Goal: Entertainment & Leisure: Consume media (video, audio)

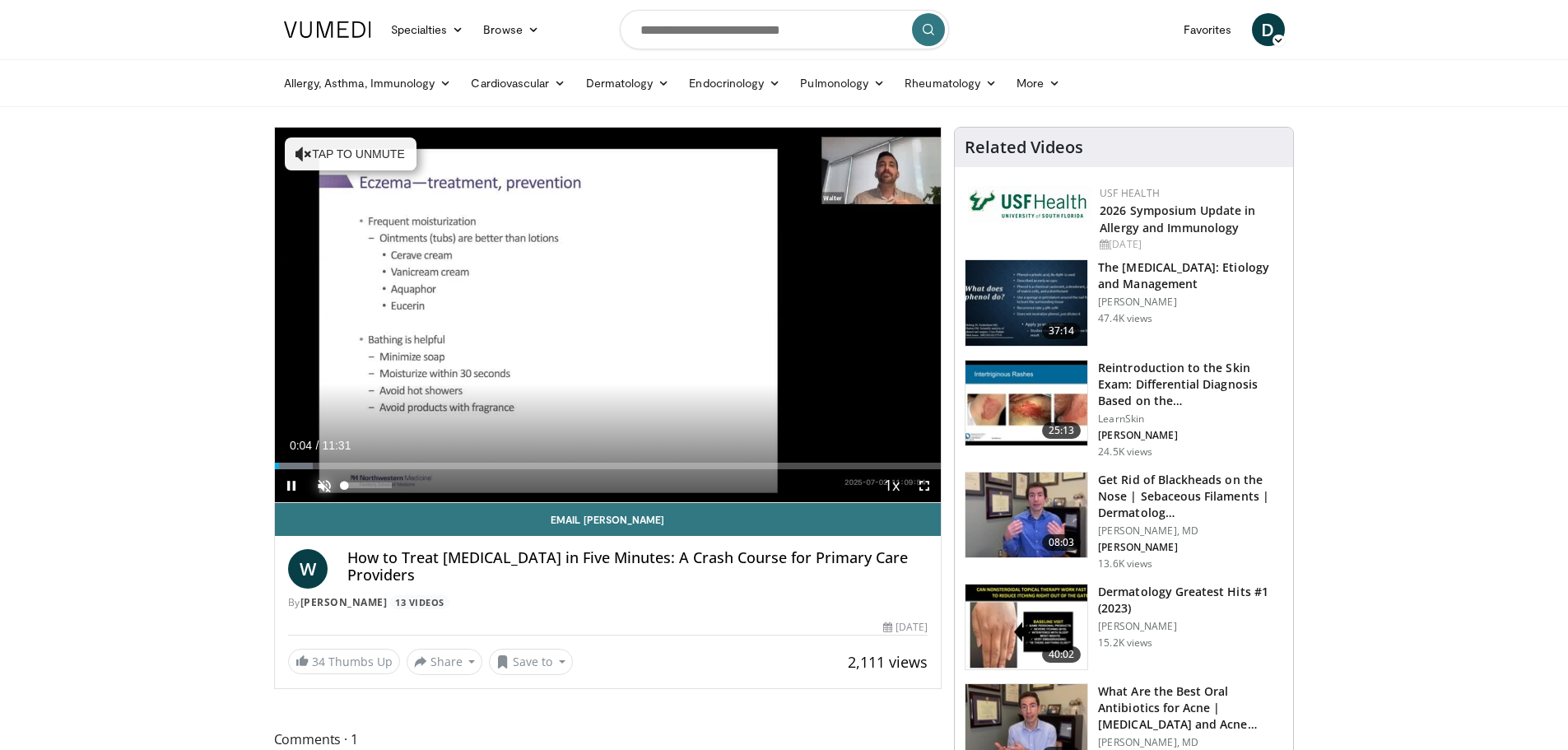
click at [318, 479] on span "Video Player" at bounding box center [324, 486] width 33 height 33
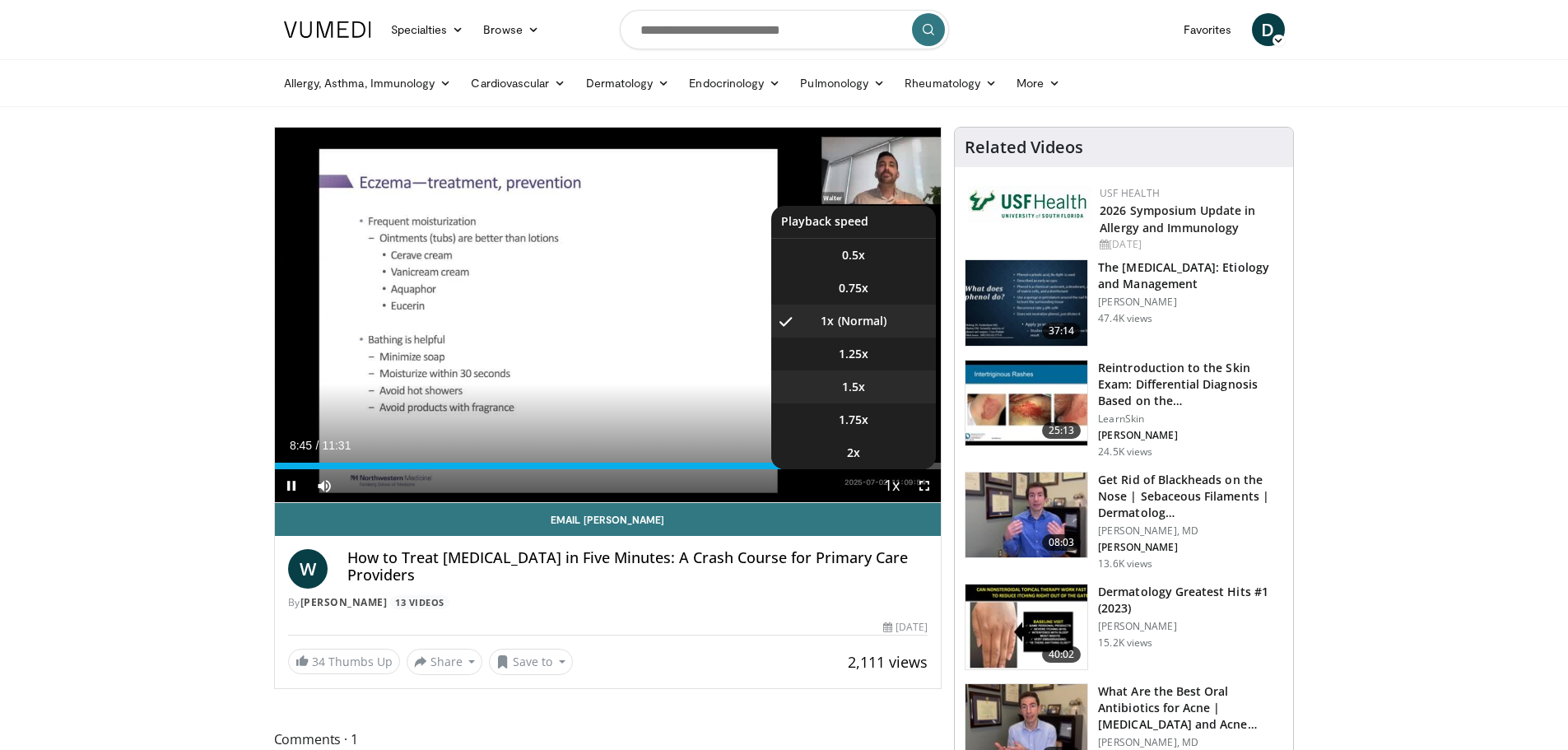
click at [872, 390] on li "1.5x" at bounding box center [853, 387] width 164 height 33
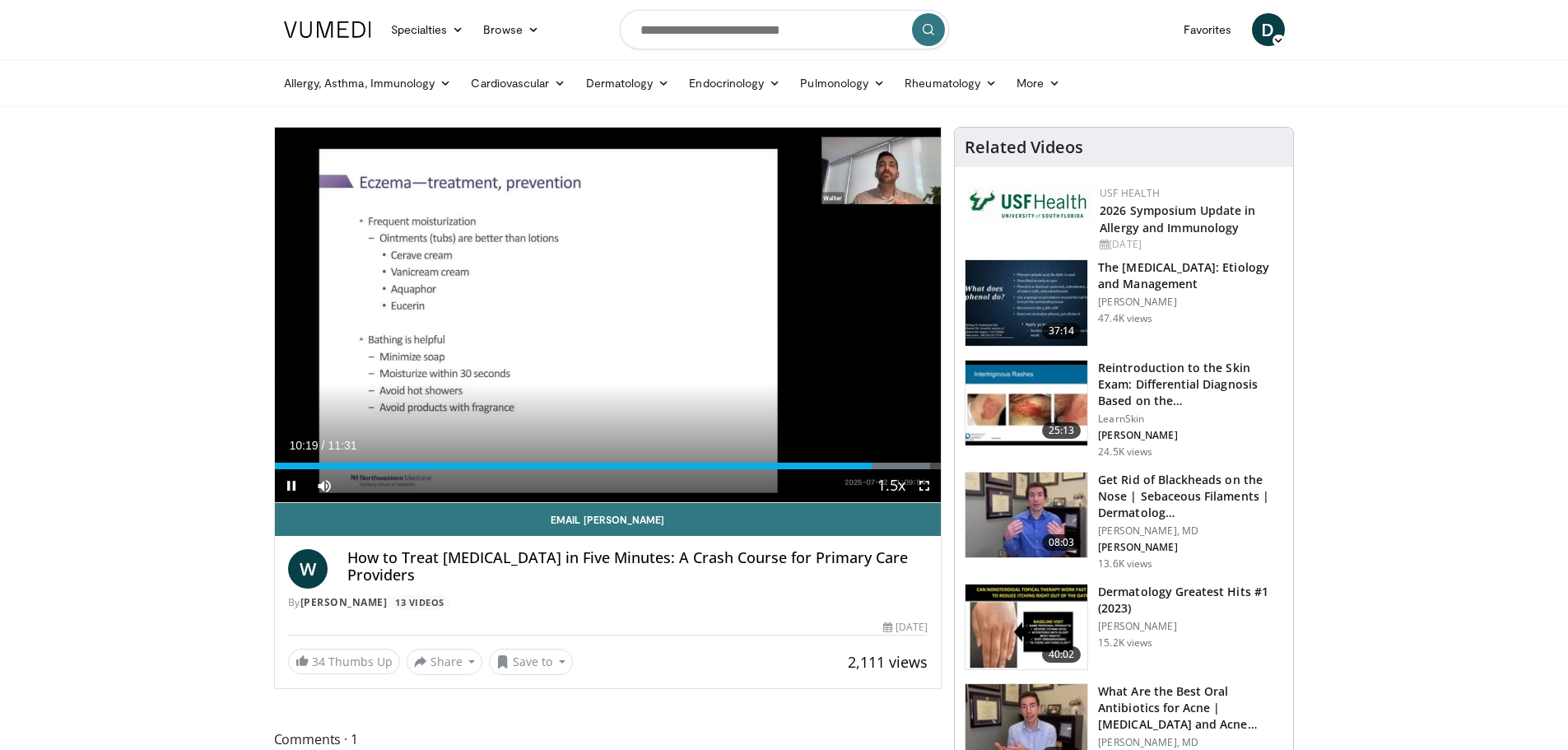
drag, startPoint x: 768, startPoint y: 470, endPoint x: 255, endPoint y: 440, distance: 513.9
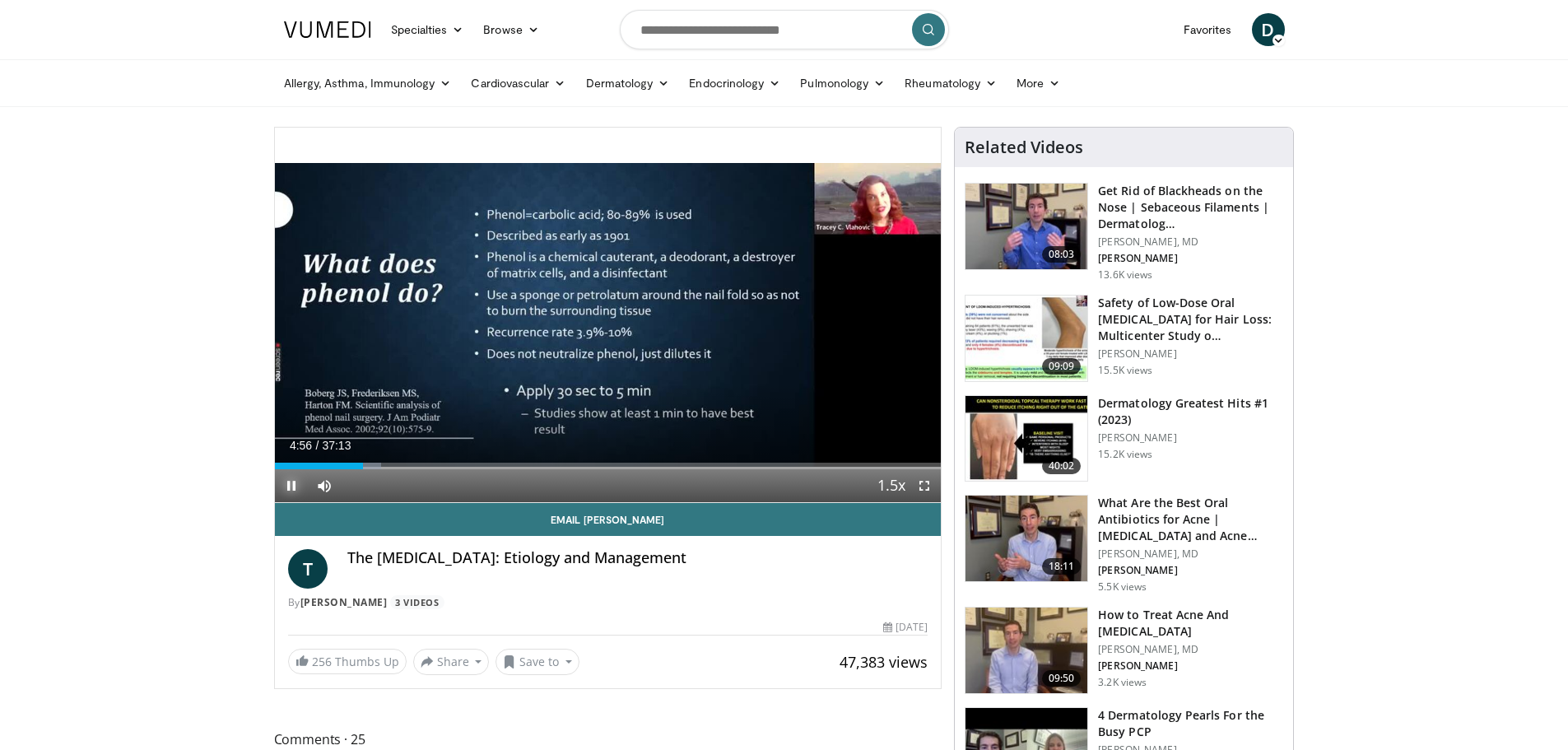
click at [296, 483] on span "Video Player" at bounding box center [292, 486] width 33 height 33
